Goal: Task Accomplishment & Management: Complete application form

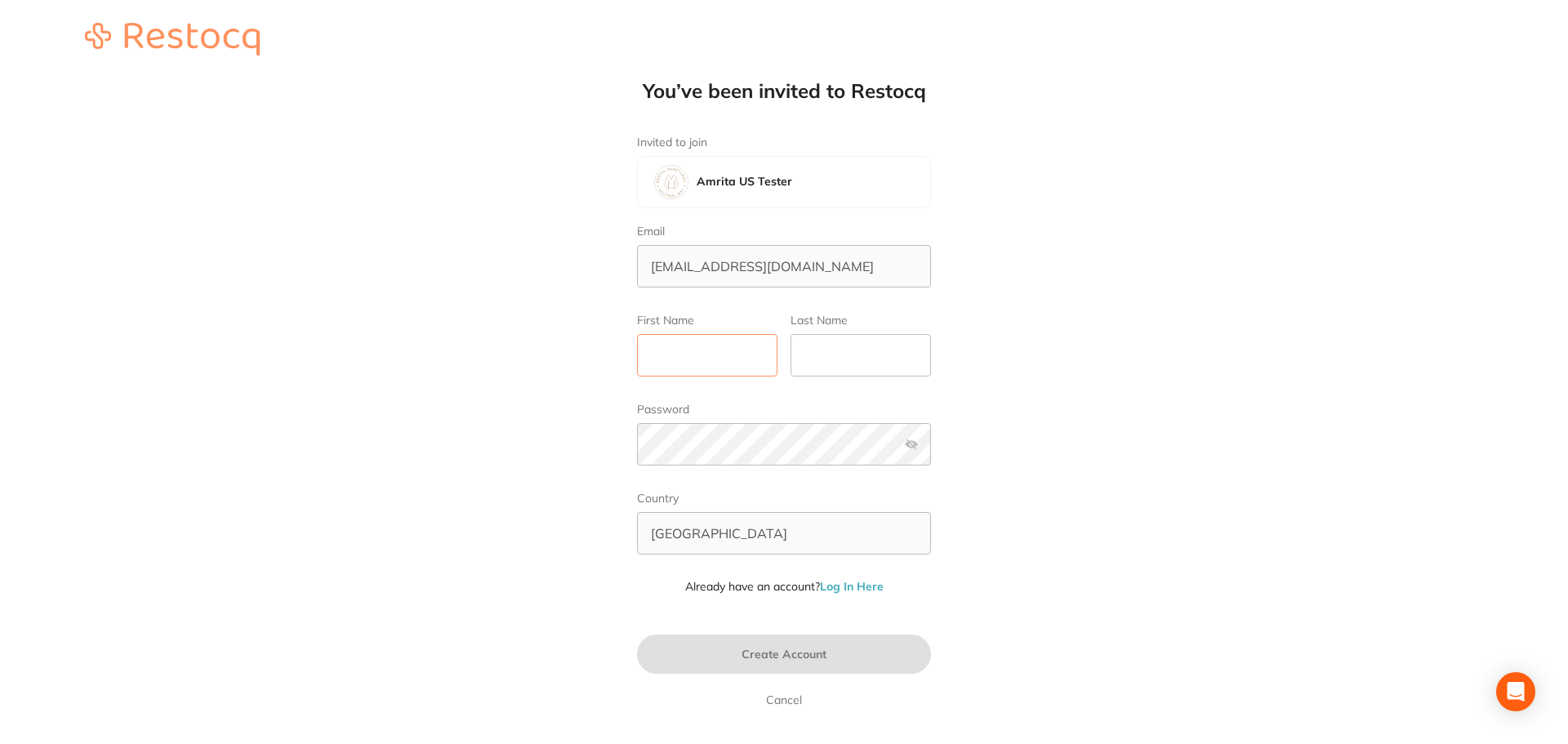
click at [685, 350] on input "First Name" at bounding box center [707, 355] width 140 height 43
type input "Amrita"
click at [806, 365] on input "Last Name" at bounding box center [860, 355] width 140 height 43
type input "Test"
click at [797, 642] on button "Create Account" at bounding box center [784, 654] width 294 height 39
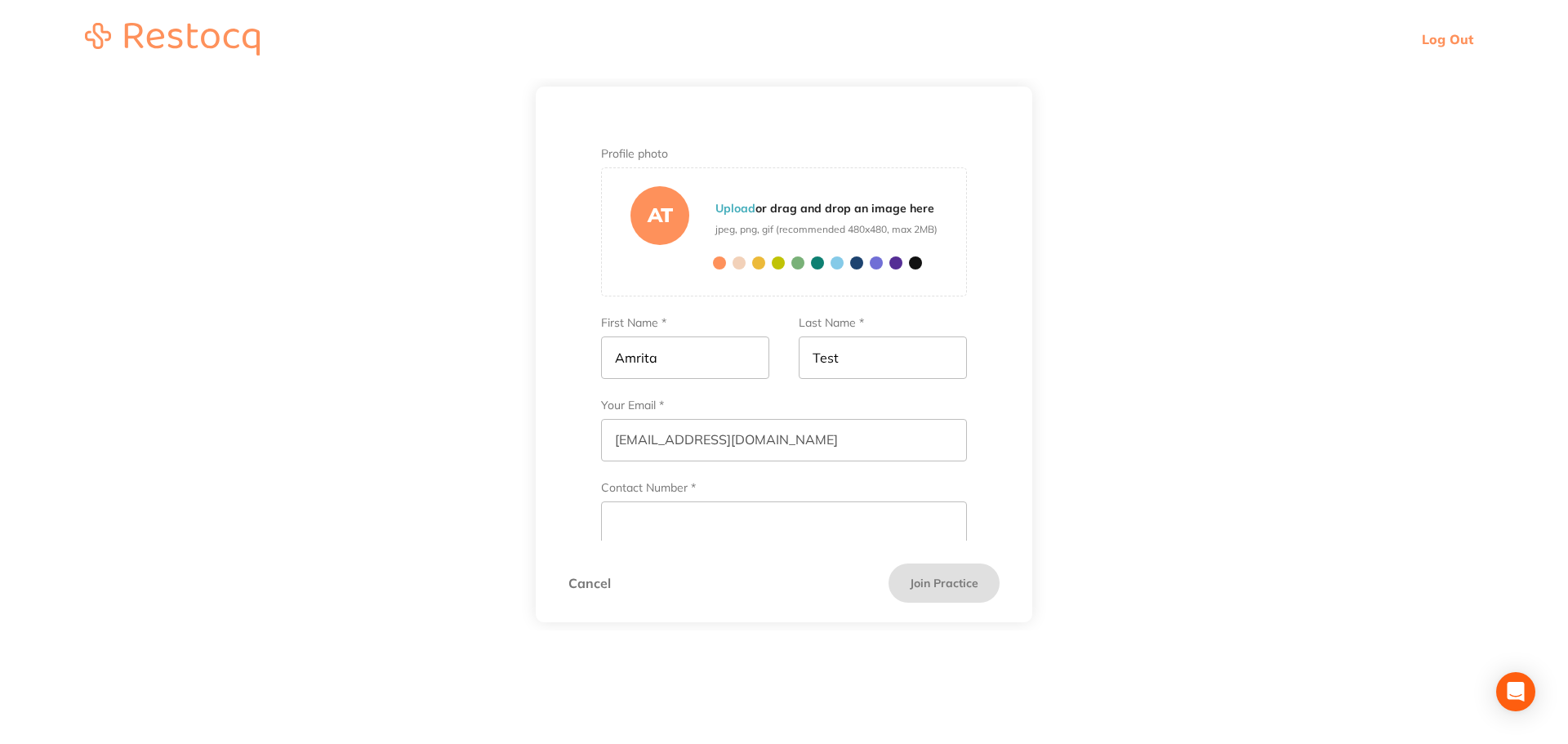
scroll to position [70, 0]
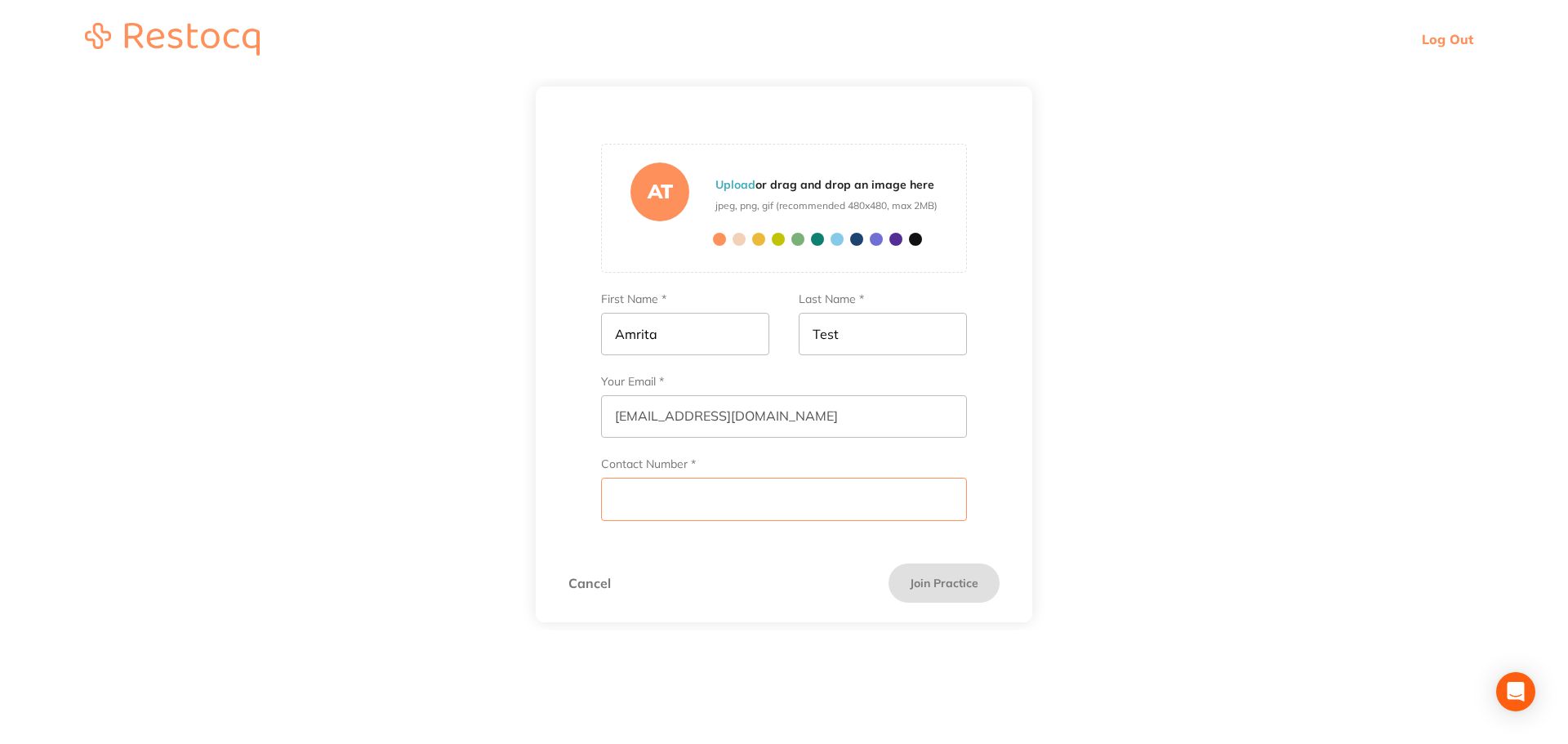
click at [686, 517] on input "Contact Number *" at bounding box center [784, 499] width 366 height 43
type input "3216549870"
click at [946, 591] on button "Join Practice" at bounding box center [945, 582] width 111 height 39
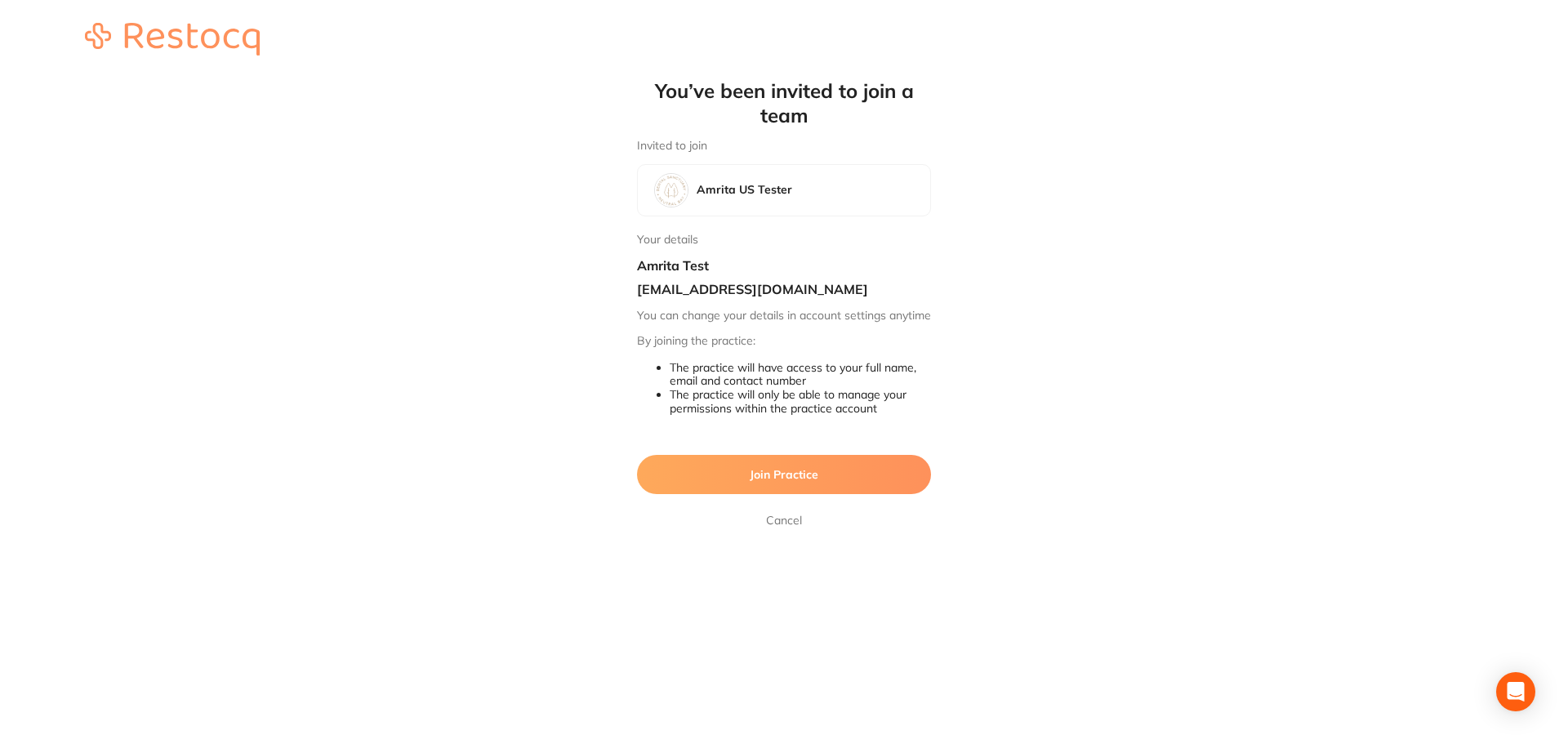
click at [834, 493] on button "Join Practice" at bounding box center [784, 473] width 294 height 39
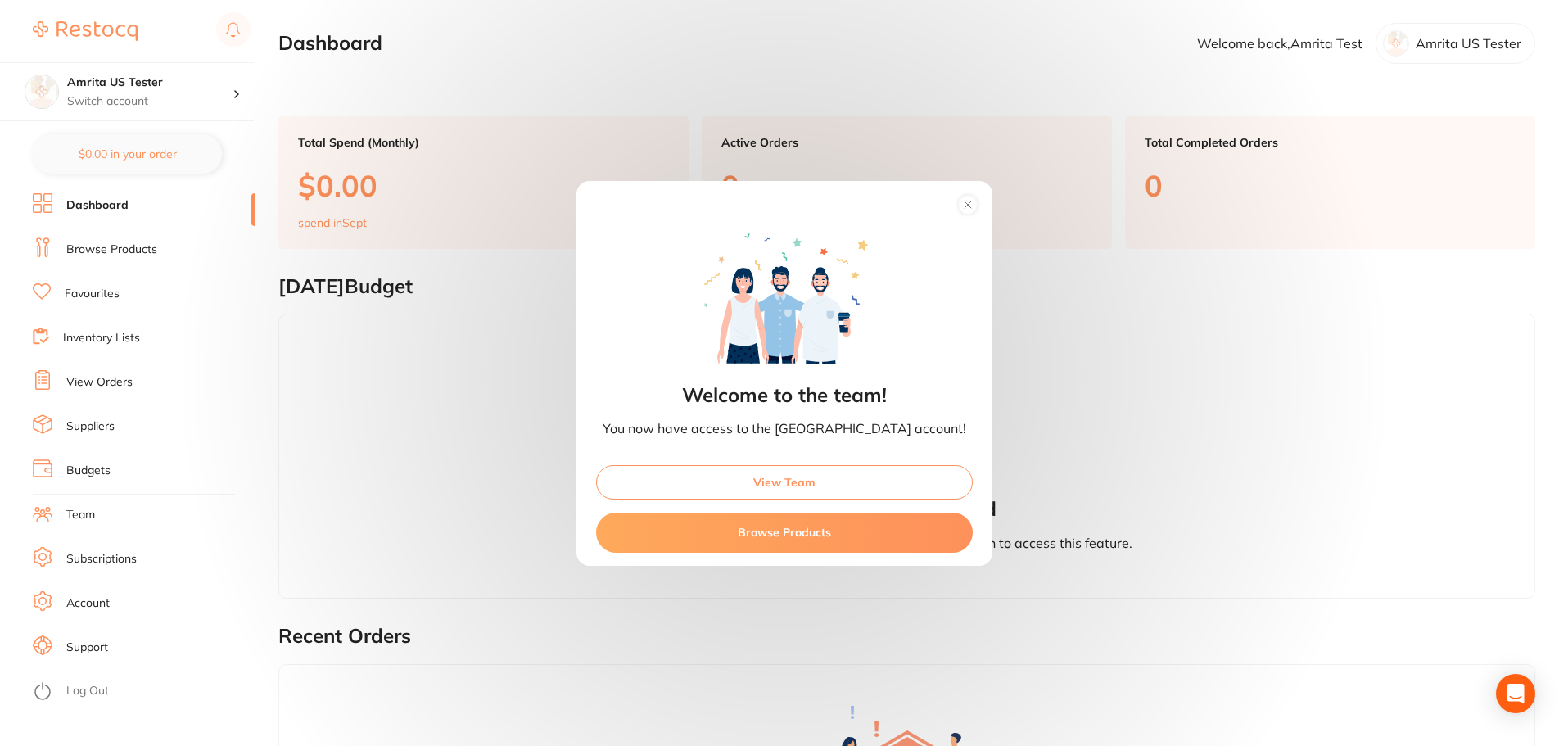
click at [958, 208] on circle at bounding box center [967, 204] width 19 height 19
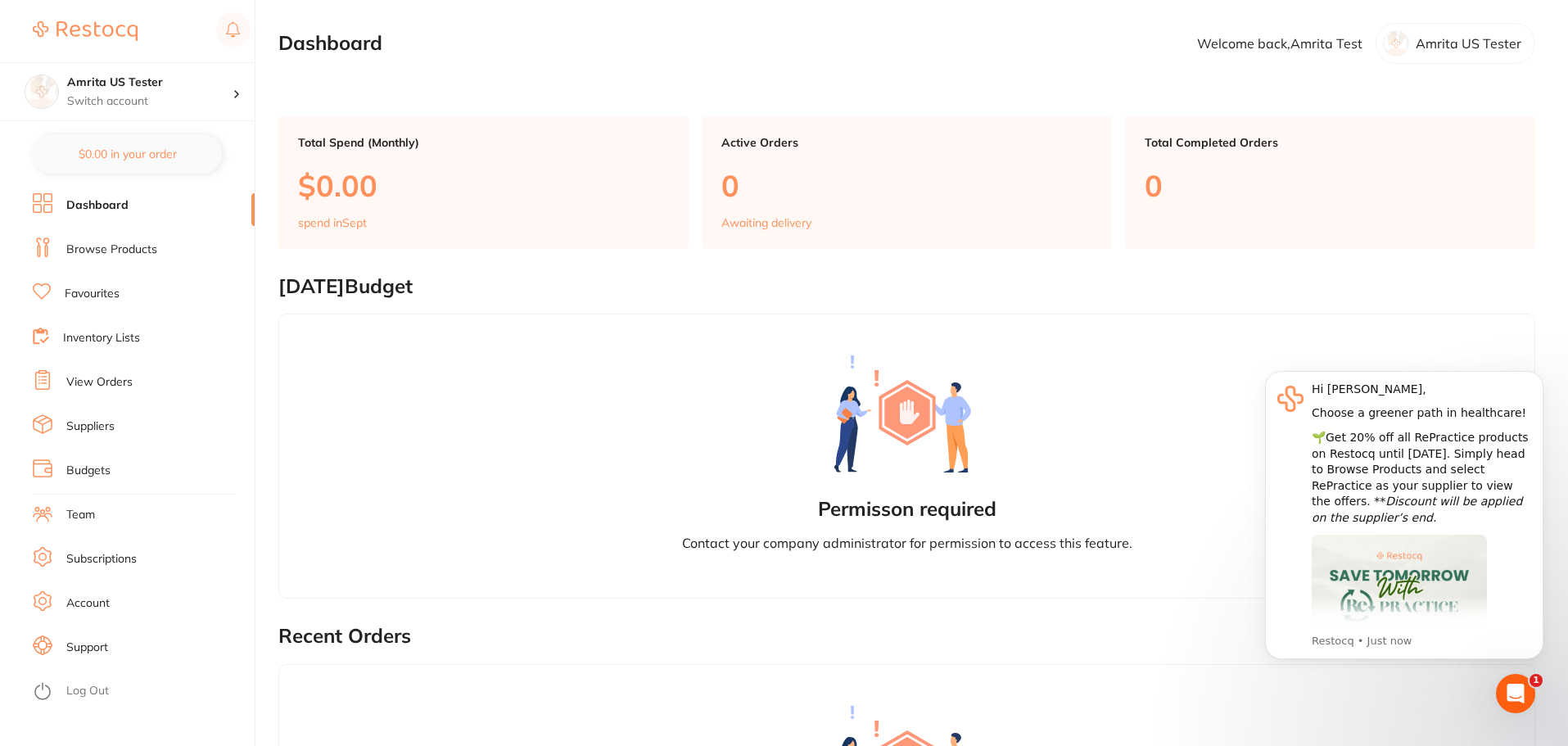
click at [117, 236] on ul "Dashboard Browse Products Favourites Inventory Lists View Orders Suppliers Budg…" at bounding box center [144, 475] width 222 height 565
click at [117, 236] on ul "Dashboard Browse Products Favourites Inventory Lists View Orders Suppliers Budg…" at bounding box center [144, 475] width 222 height 565
click at [119, 247] on link "Browse Products" at bounding box center [112, 250] width 91 height 17
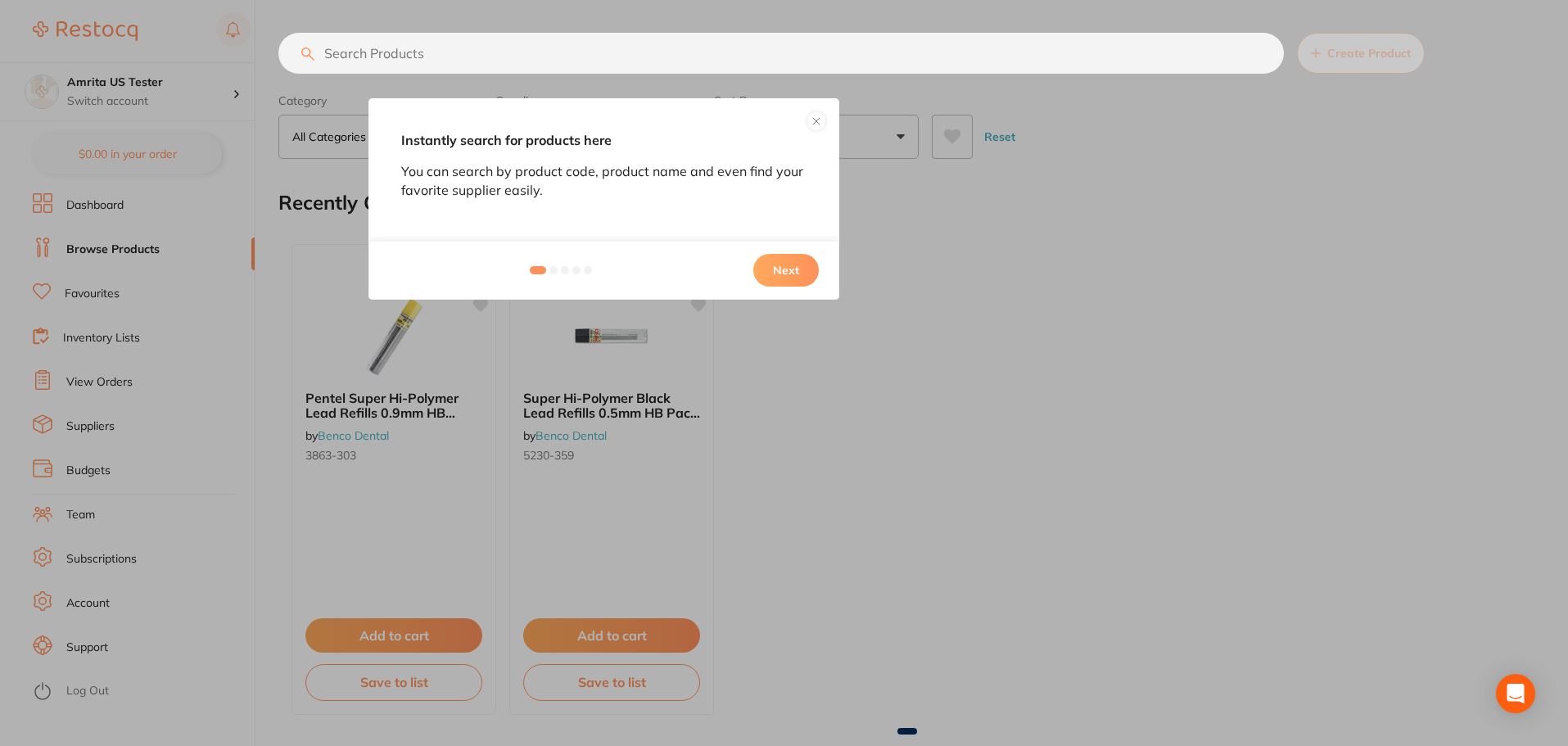
click at [793, 267] on button "Next" at bounding box center [786, 270] width 65 height 33
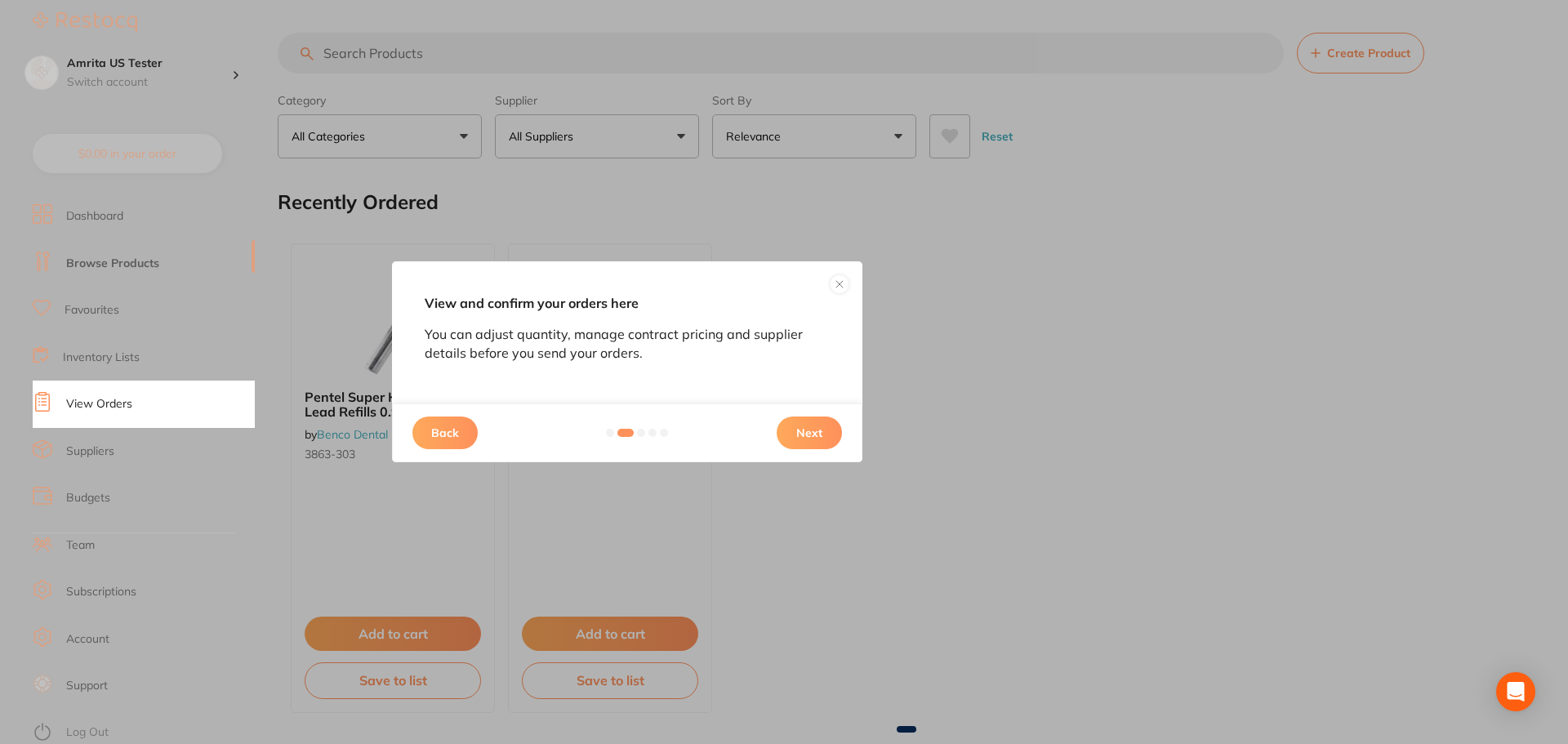
click at [823, 419] on button "Next" at bounding box center [809, 432] width 65 height 33
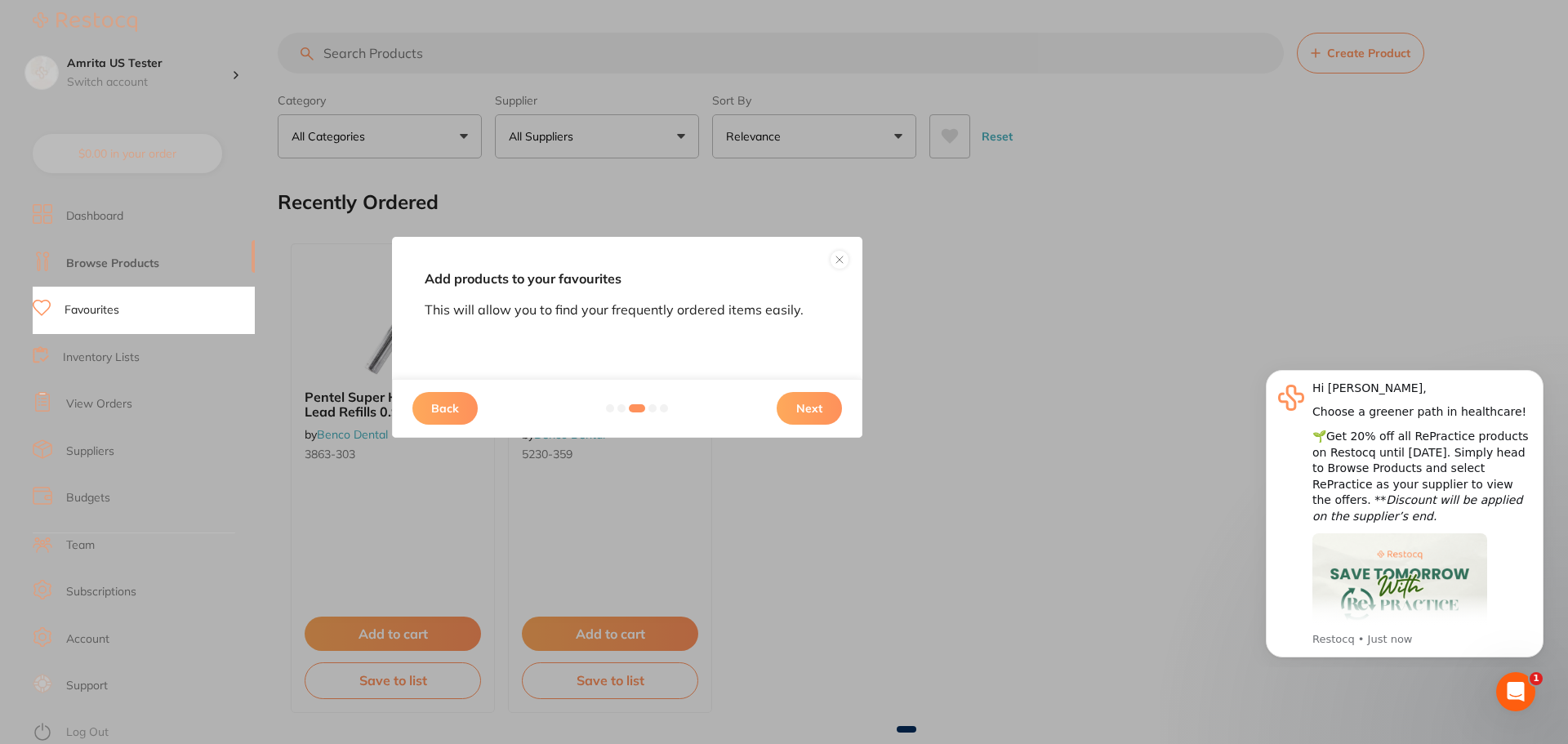
click at [821, 412] on button "Next" at bounding box center [809, 408] width 65 height 33
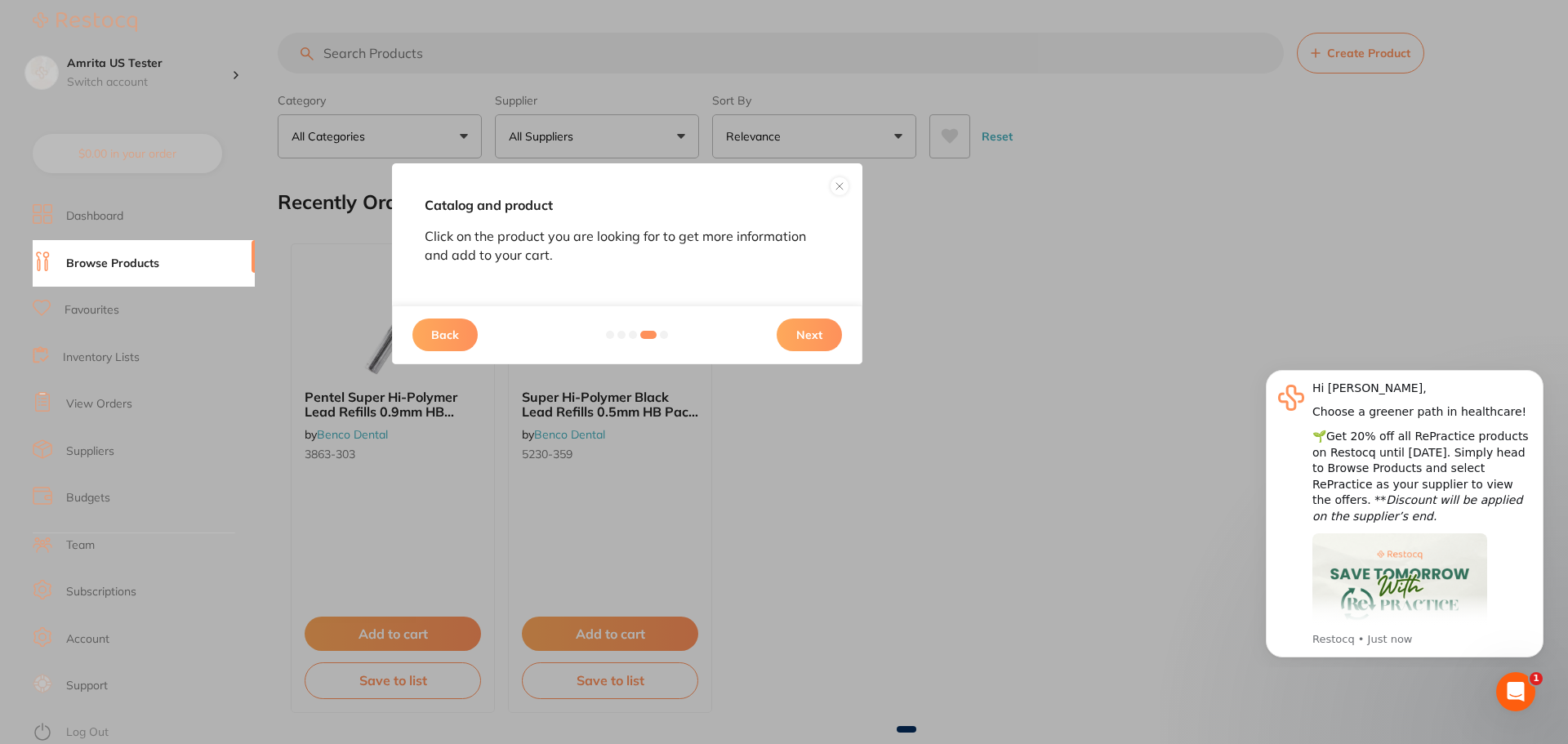
click at [815, 345] on button "Next" at bounding box center [809, 335] width 65 height 33
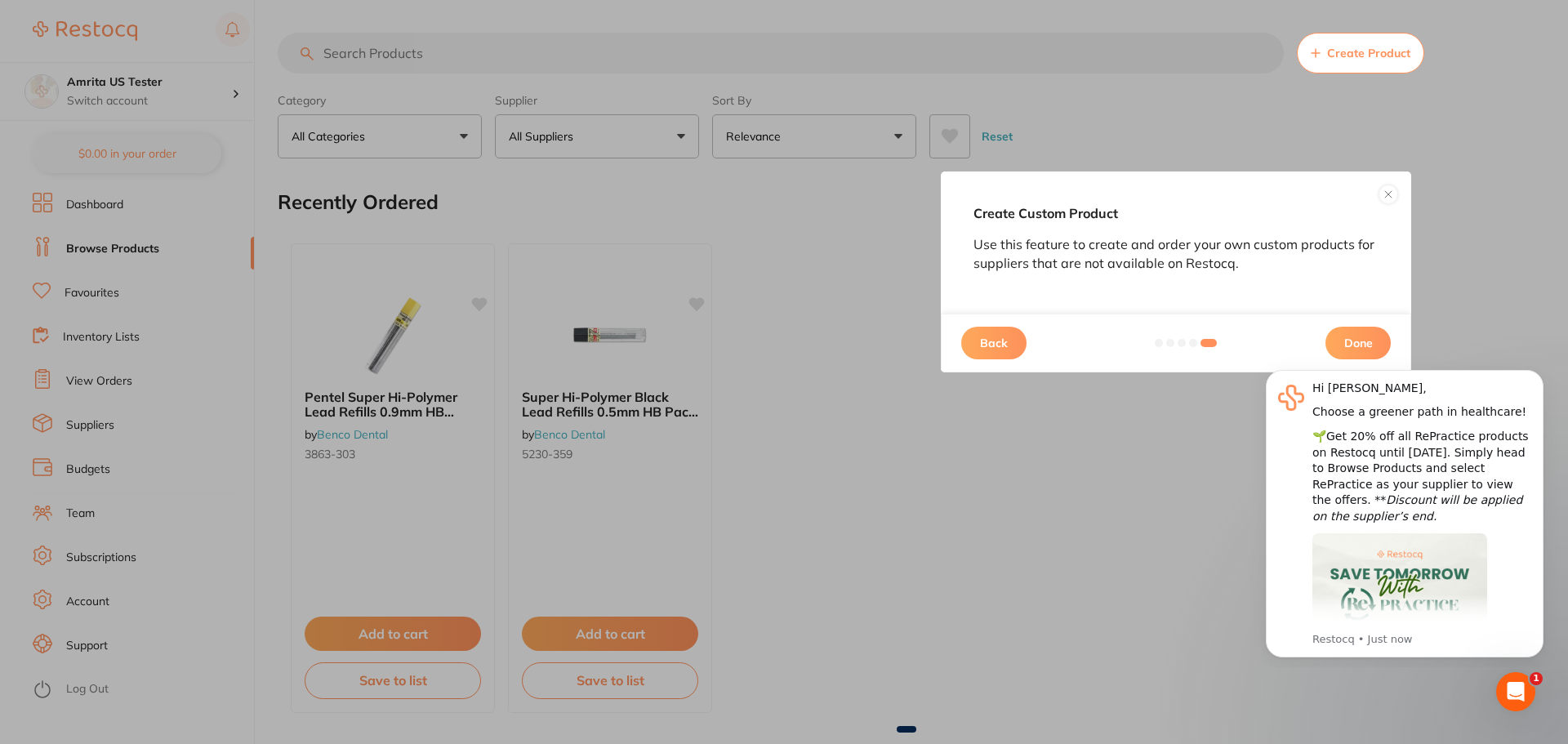
click at [1383, 336] on button "Done" at bounding box center [1357, 343] width 65 height 33
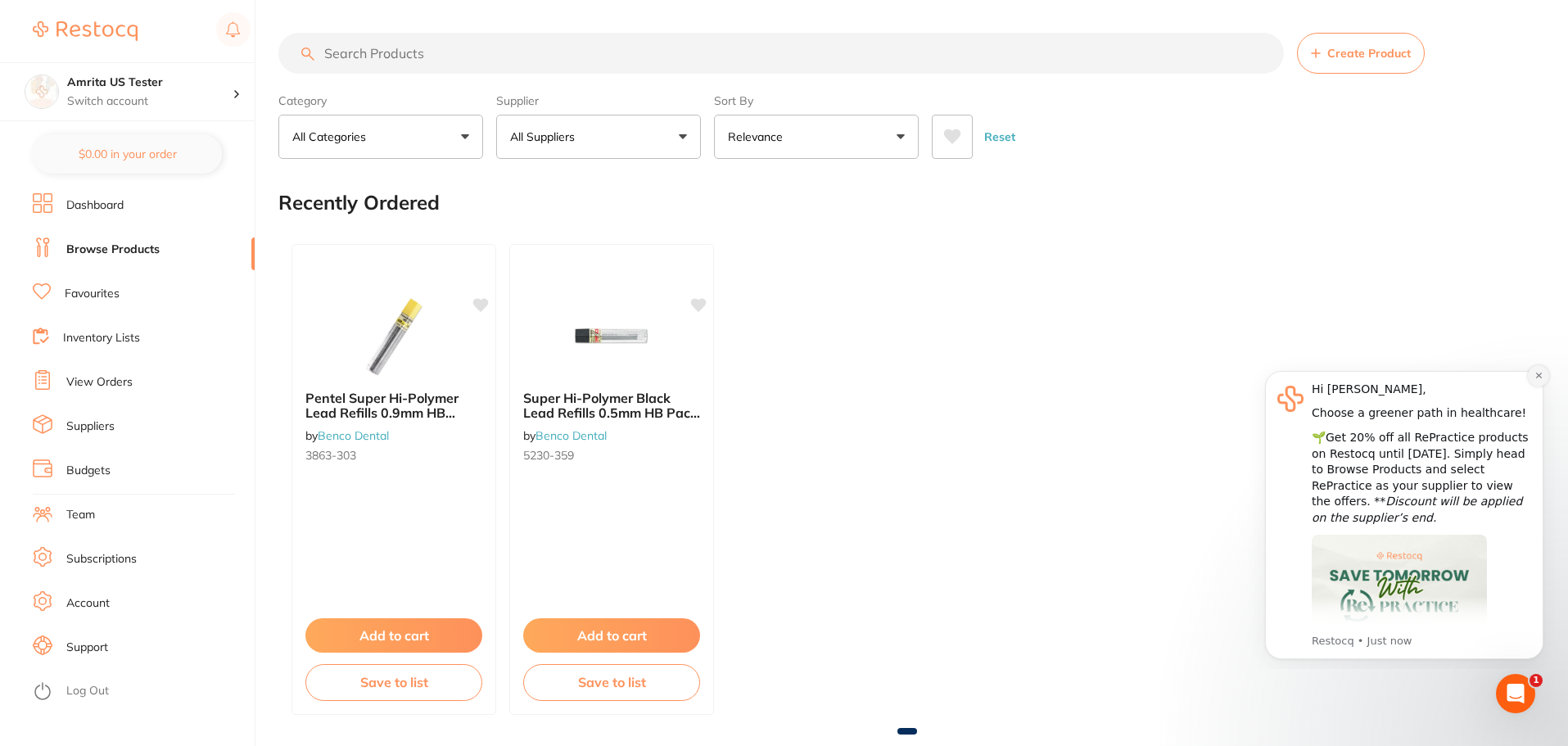
click at [1532, 373] on button "Dismiss notification" at bounding box center [1538, 375] width 21 height 21
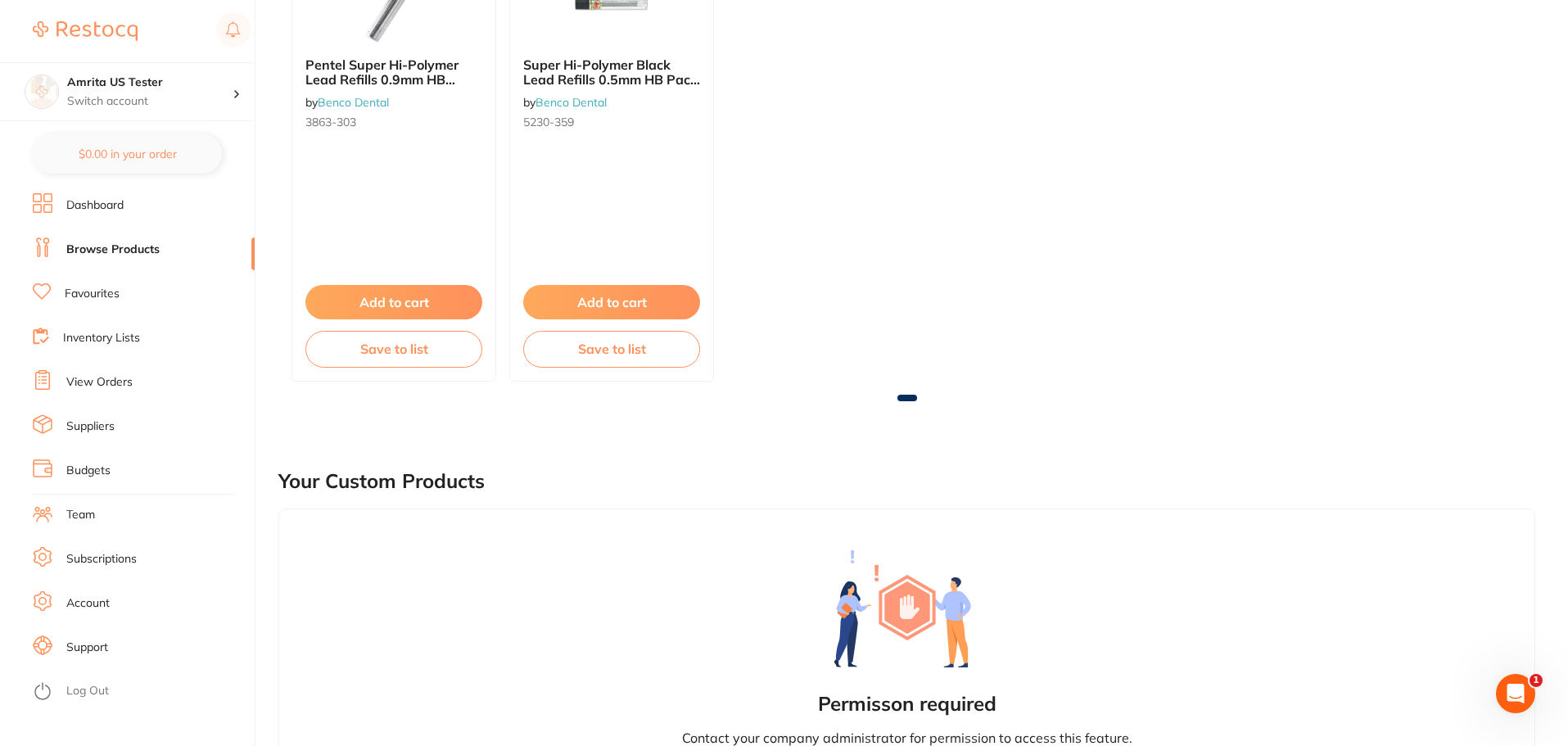
scroll to position [736, 0]
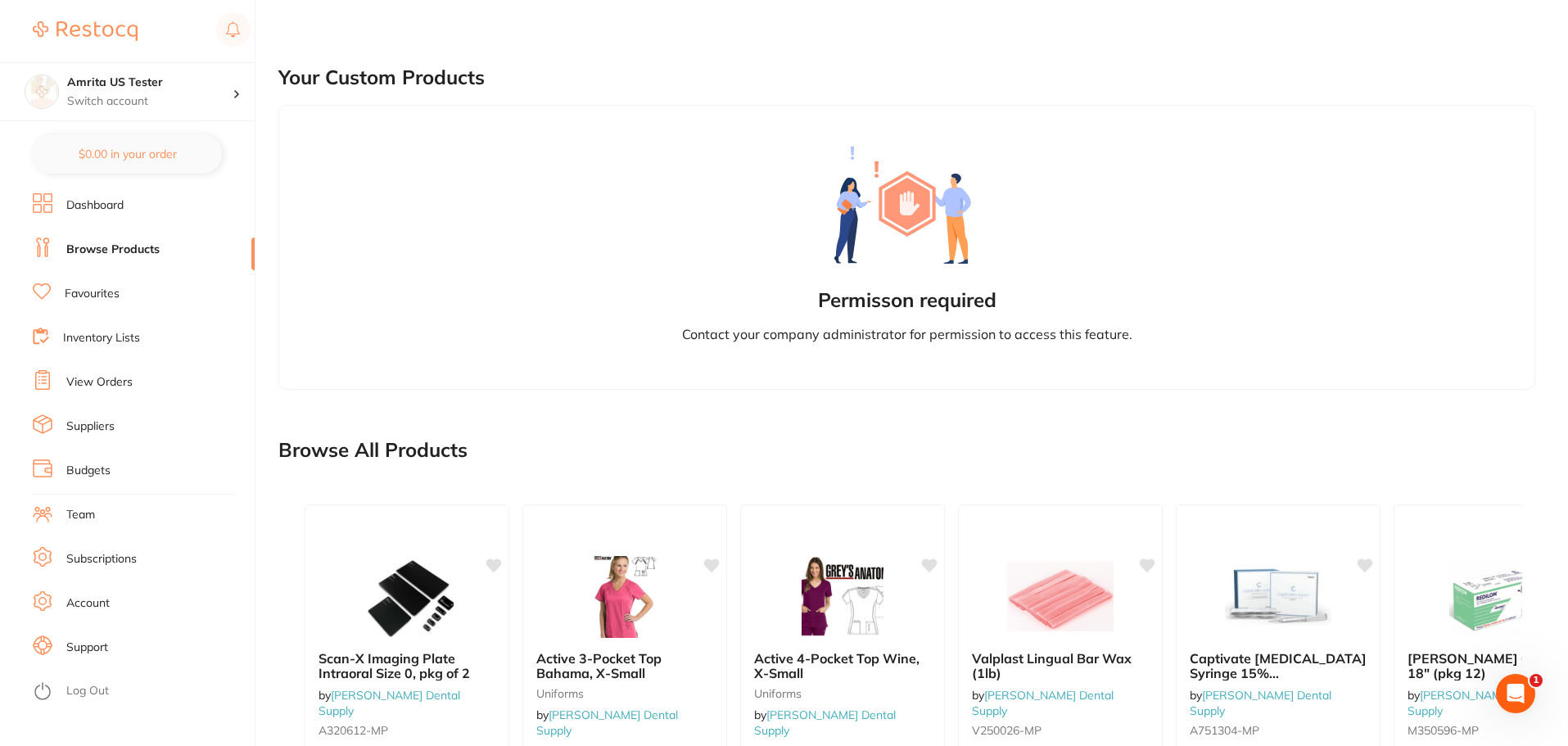
click at [120, 204] on link "Dashboard" at bounding box center [95, 205] width 58 height 17
